Goal: Information Seeking & Learning: Check status

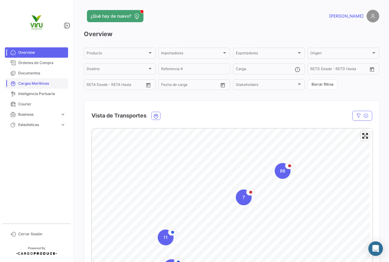
click at [47, 88] on link "Cargas Marítimas" at bounding box center [36, 83] width 63 height 10
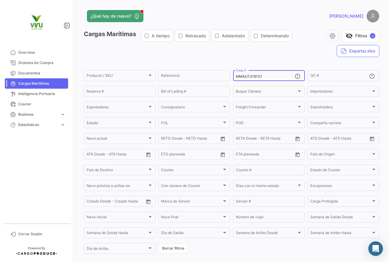
drag, startPoint x: 264, startPoint y: 75, endPoint x: 230, endPoint y: 75, distance: 33.4
click at [230, 75] on form "Producto / SKU Producto / SKU Referencia MMAU1319131 Carga # OC # Reserva # Bil…" at bounding box center [231, 162] width 295 height 186
paste input "CGMU7000094"
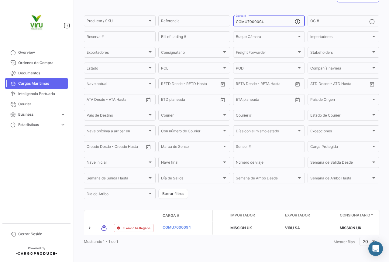
scroll to position [59, 0]
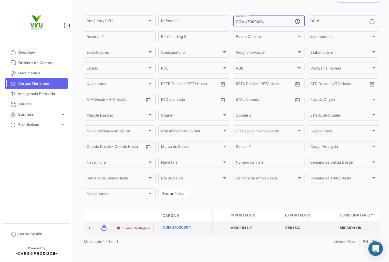
type input "CGMU7000094"
click at [177, 225] on link "CGMU7000094" at bounding box center [179, 227] width 32 height 5
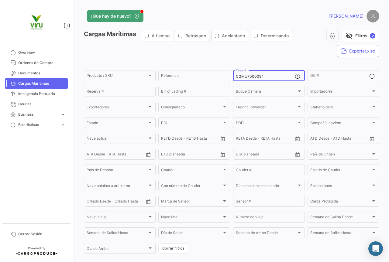
drag, startPoint x: 264, startPoint y: 76, endPoint x: 235, endPoint y: 78, distance: 29.9
click at [236, 78] on input "CGMU7000094" at bounding box center [265, 76] width 59 height 4
paste input "6998310"
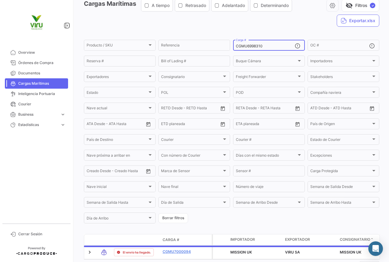
scroll to position [59, 0]
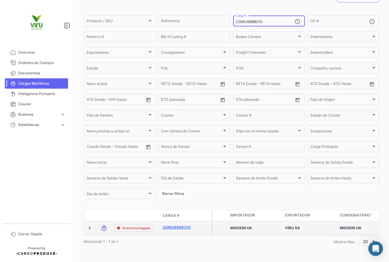
type input "CGMU6998310"
click at [175, 225] on link "CGMU6998310" at bounding box center [179, 227] width 32 height 5
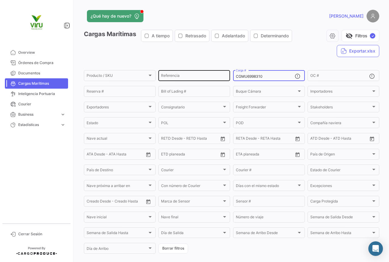
drag, startPoint x: 265, startPoint y: 77, endPoint x: 228, endPoint y: 77, distance: 37.4
click at [0, 0] on div "Producto / SKU Producto / SKU Referencia CGMU6998310 Carga # OC # Reserva # Bil…" at bounding box center [0, 0] width 0 height 0
paste input "03188"
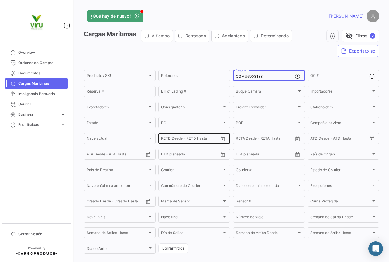
scroll to position [62, 0]
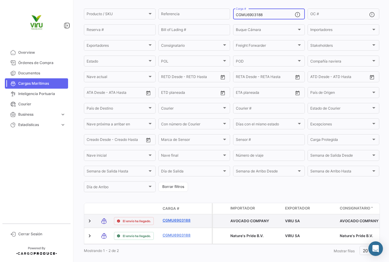
type input "CGMU6903188"
click at [182, 221] on link "CGMU6903188" at bounding box center [179, 220] width 32 height 5
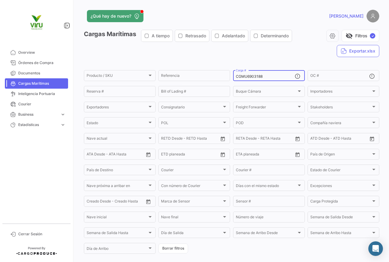
drag, startPoint x: 274, startPoint y: 75, endPoint x: 235, endPoint y: 76, distance: 39.8
click at [236, 76] on input "CGMU6903188" at bounding box center [265, 76] width 59 height 4
paste input "21480"
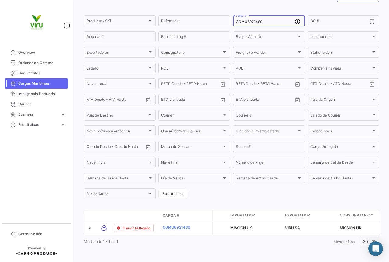
scroll to position [59, 0]
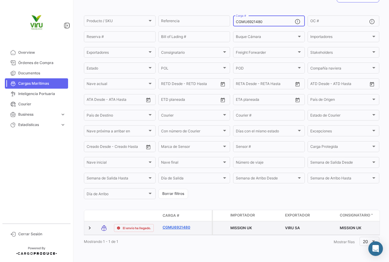
type input "CGMU6921480"
click at [179, 225] on link "CGMU6921480" at bounding box center [179, 227] width 32 height 5
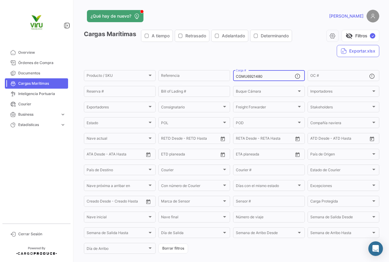
drag, startPoint x: 272, startPoint y: 75, endPoint x: 234, endPoint y: 74, distance: 38.3
click at [236, 74] on div "CGMU6921480 Carga #" at bounding box center [265, 75] width 59 height 12
paste input "32822"
type input "CGMU6932822"
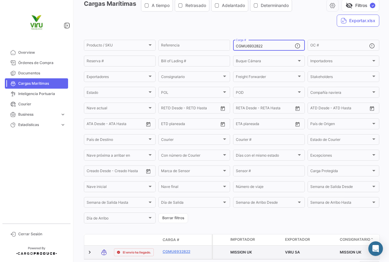
scroll to position [61, 0]
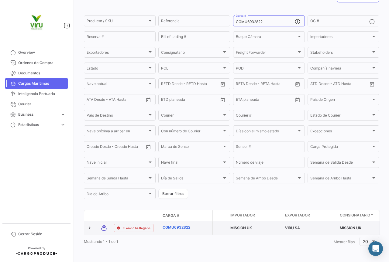
click at [175, 225] on link "CGMU6932822" at bounding box center [179, 227] width 32 height 5
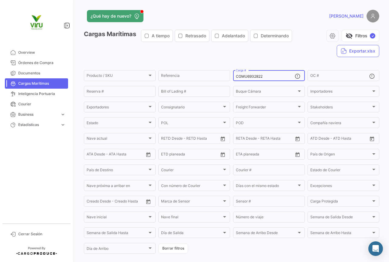
drag, startPoint x: 270, startPoint y: 76, endPoint x: 232, endPoint y: 78, distance: 38.3
click at [233, 78] on div "CGMU6932822 Carga #" at bounding box center [269, 75] width 72 height 12
paste input "89617"
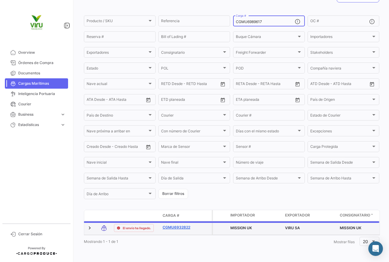
scroll to position [59, 0]
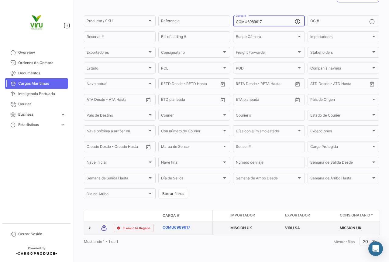
type input "CGMU6989617"
click at [185, 225] on link "CGMU6989617" at bounding box center [179, 227] width 32 height 5
